Goal: Find specific page/section

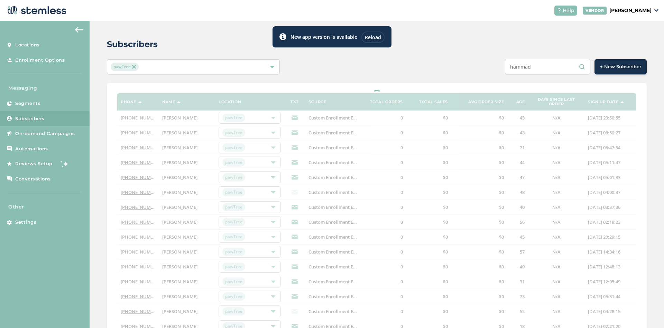
type input "hammad"
click at [373, 38] on div "Reload" at bounding box center [373, 36] width 23 height 11
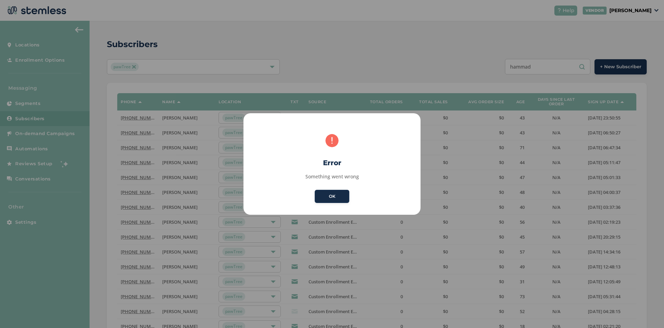
click at [335, 200] on button "OK" at bounding box center [332, 196] width 35 height 13
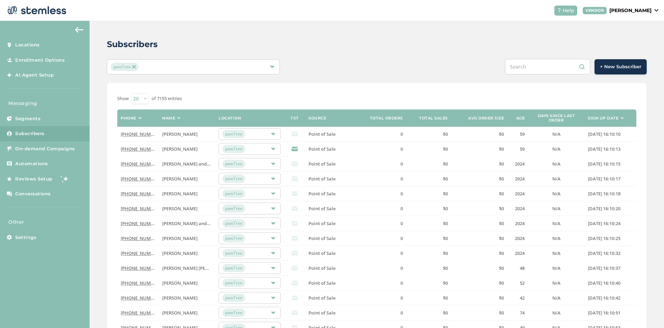
click at [551, 70] on input "text" at bounding box center [547, 67] width 85 height 16
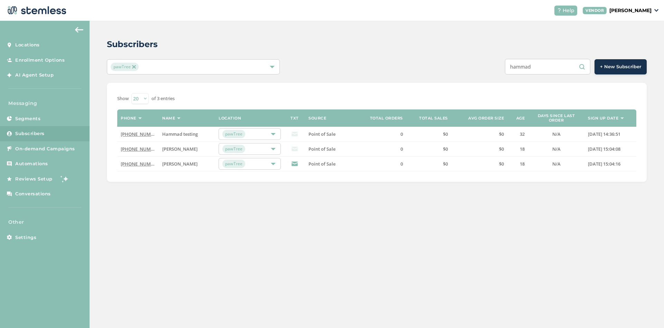
type input "hammad"
click at [141, 133] on link "(302) 884-8135" at bounding box center [141, 134] width 40 height 6
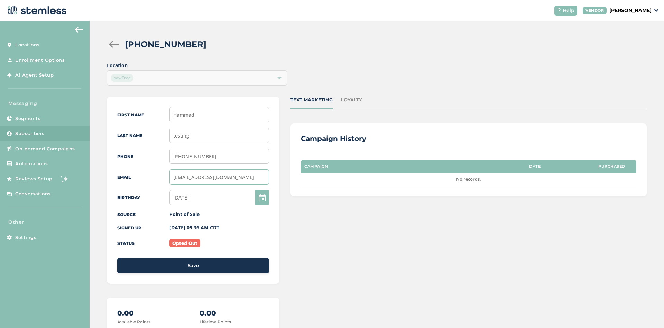
drag, startPoint x: 234, startPoint y: 178, endPoint x: 169, endPoint y: 178, distance: 64.7
click at [169, 178] on div "Email hammad10@smash.com" at bounding box center [193, 176] width 152 height 15
drag, startPoint x: 174, startPoint y: 177, endPoint x: 254, endPoint y: 179, distance: 80.0
click at [254, 179] on input "hammad10@smash.com" at bounding box center [220, 176] width 100 height 15
click at [222, 139] on input "testing" at bounding box center [220, 135] width 100 height 15
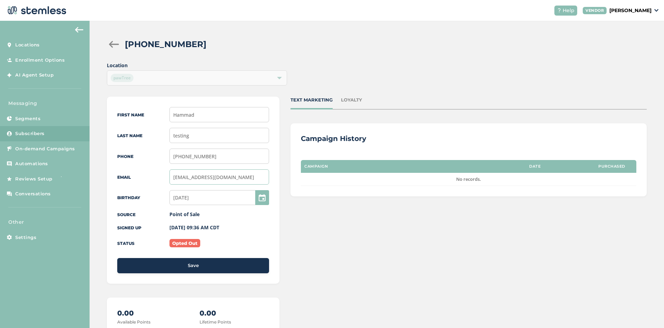
drag, startPoint x: 237, startPoint y: 176, endPoint x: 152, endPoint y: 176, distance: 84.4
click at [170, 176] on input "hammad10@smash.com" at bounding box center [220, 176] width 100 height 15
